Goal: Transaction & Acquisition: Purchase product/service

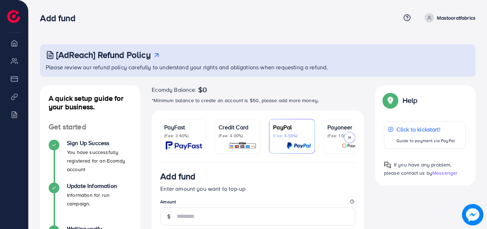
click at [216, 117] on div "PayFast (Fee: 3.60%) Credit Card (Fee: 4.00%) PayPal (Fee: 4.50%) Payoneer (Fee…" at bounding box center [258, 137] width 212 height 52
click at [219, 120] on link "Credit Card (Fee: 4.00%)" at bounding box center [238, 136] width 46 height 35
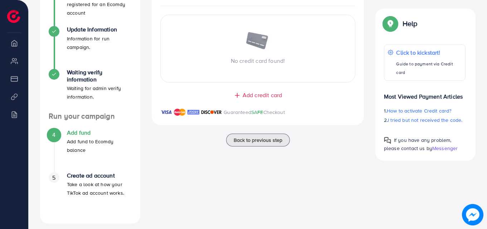
scroll to position [163, 0]
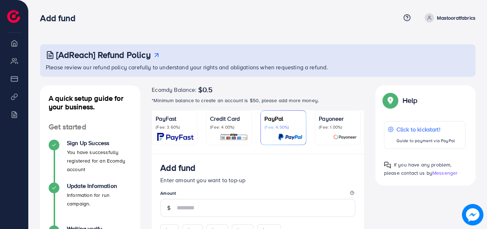
click at [284, 41] on div "[AdReach] Refund Policy Please review our refund policy carefully to understand…" at bounding box center [258, 218] width 458 height 437
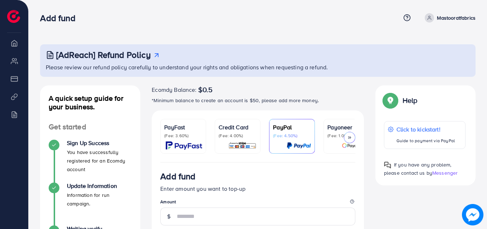
click at [225, 131] on p "Credit Card" at bounding box center [238, 127] width 38 height 9
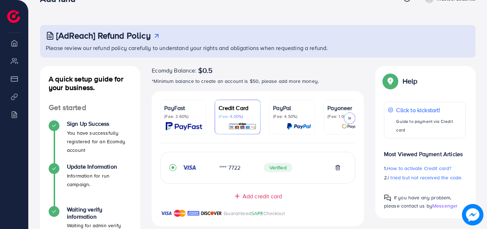
scroll to position [16, 0]
